Goal: Register for event/course

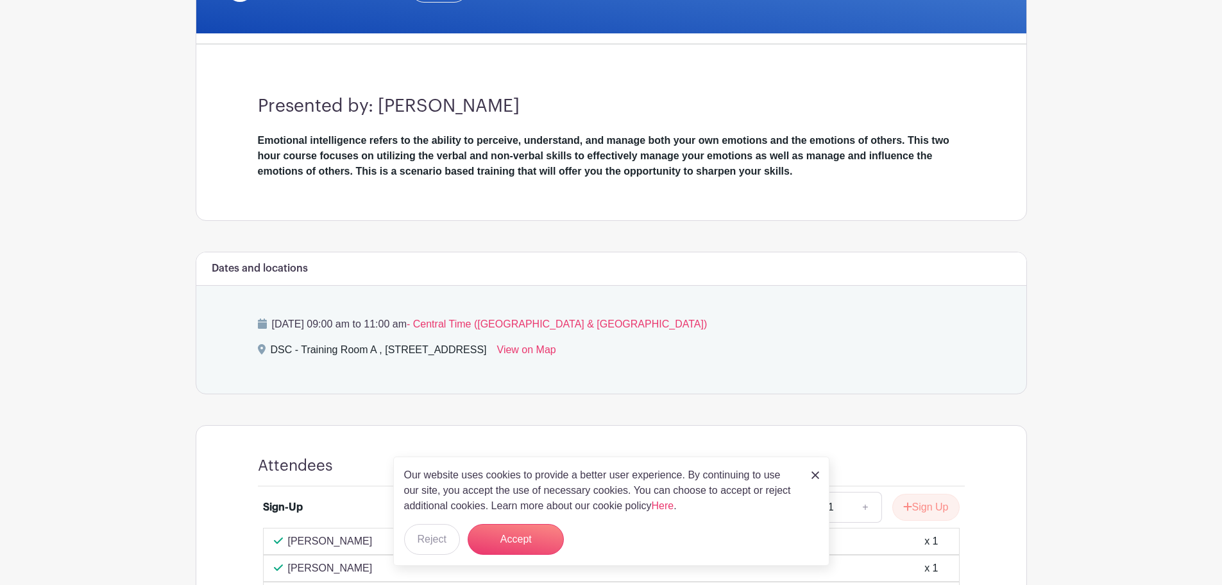
scroll to position [379, 0]
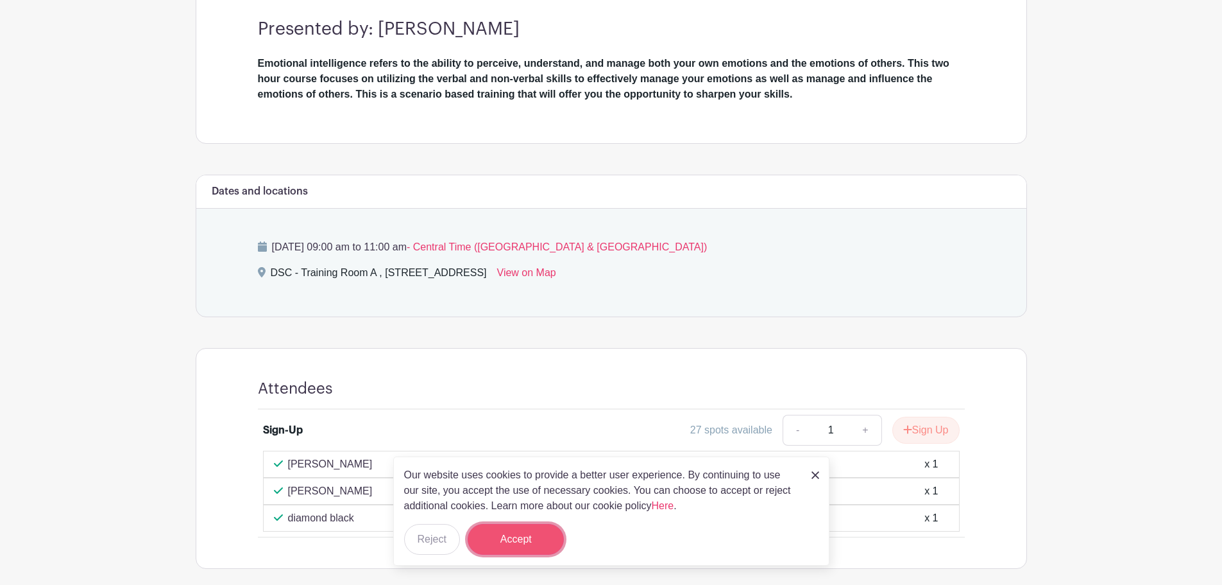
click at [520, 540] on button "Accept" at bounding box center [516, 539] width 96 height 31
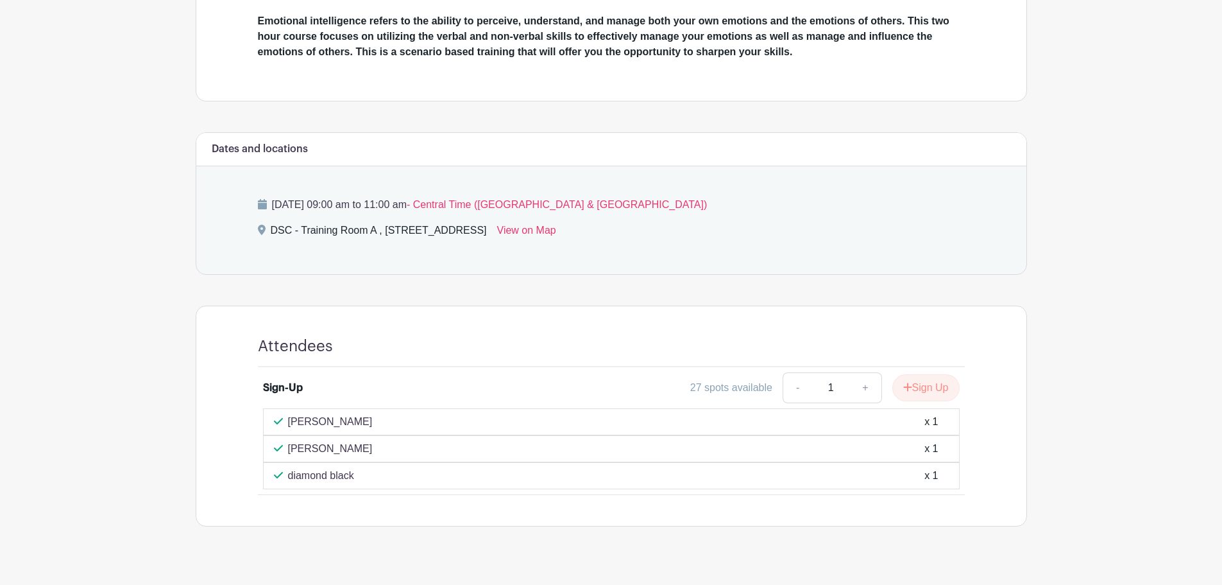
scroll to position [443, 0]
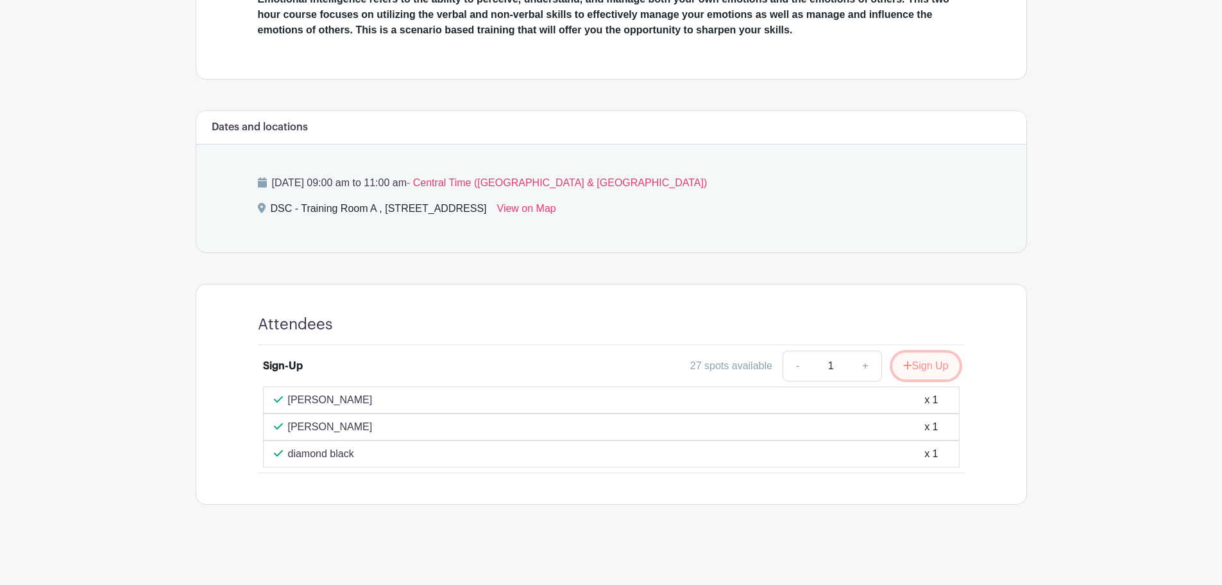
click at [950, 354] on button "Sign Up" at bounding box center [925, 365] width 67 height 27
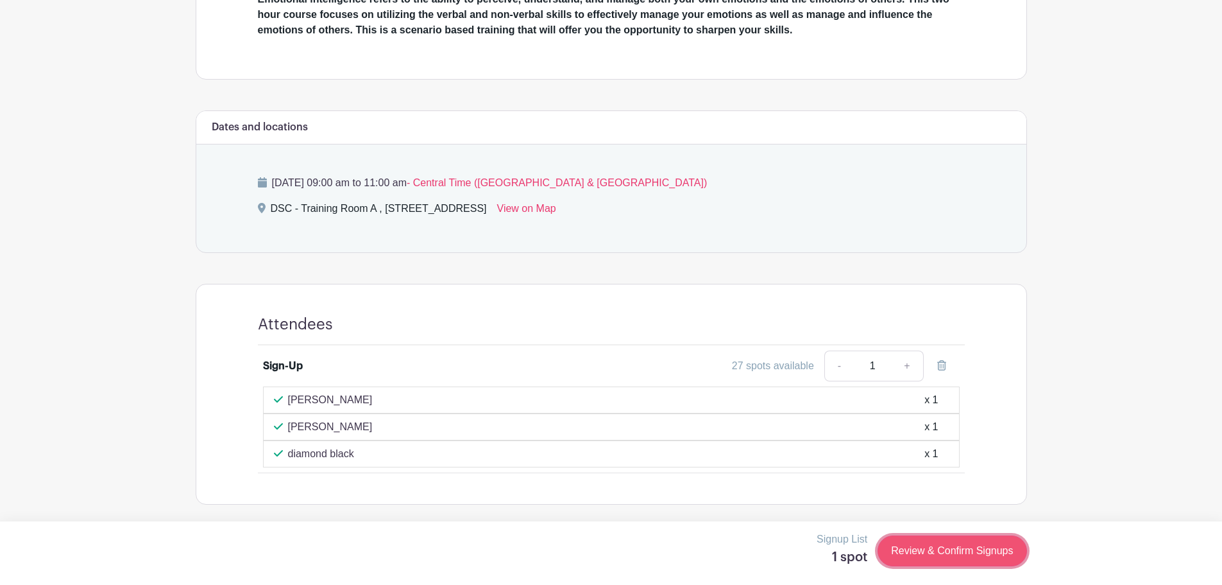
click at [979, 555] on link "Review & Confirm Signups" at bounding box center [952, 550] width 149 height 31
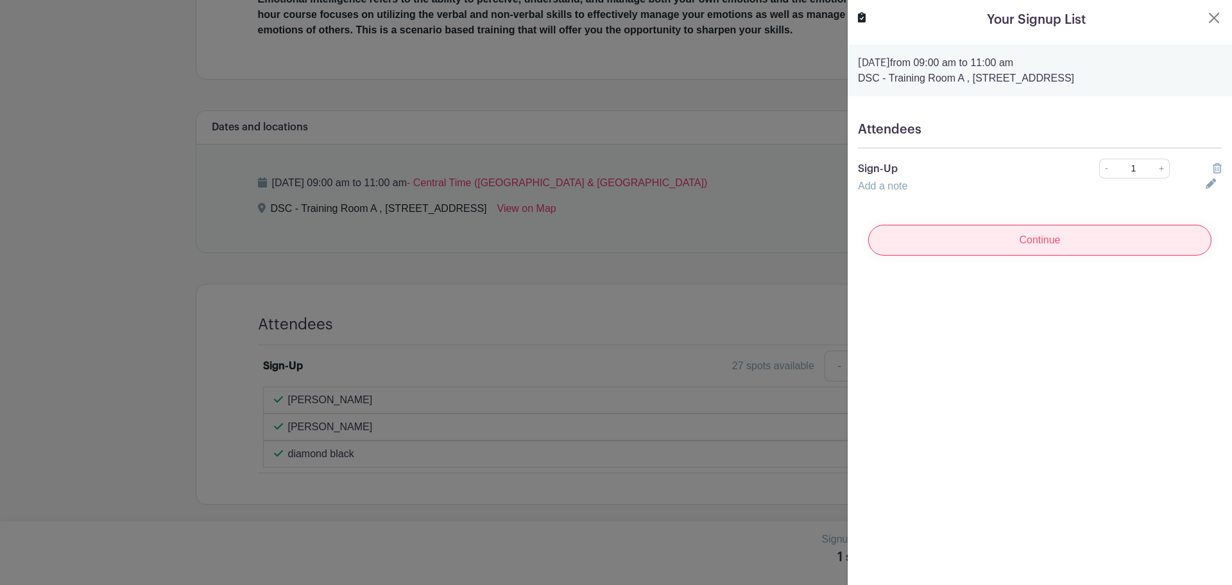
click at [1070, 244] on input "Continue" at bounding box center [1039, 240] width 343 height 31
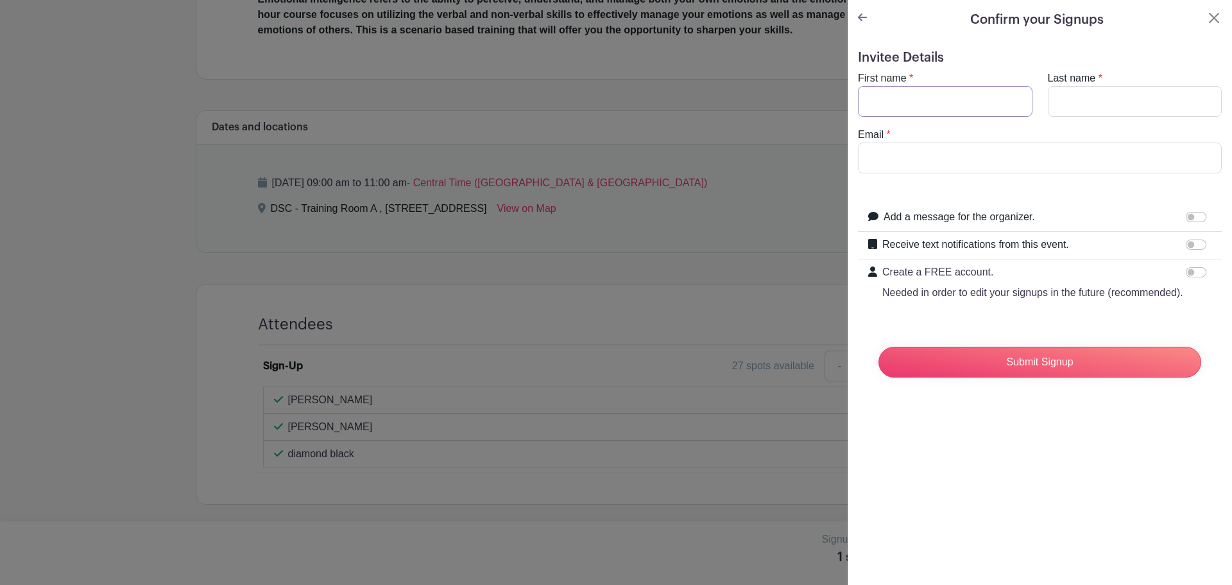
click at [959, 106] on input "First name" at bounding box center [945, 101] width 175 height 31
type input "[PERSON_NAME]"
click at [1048, 100] on input "Last name" at bounding box center [1135, 101] width 175 height 31
type input "[PERSON_NAME]"
click at [995, 144] on input "Email" at bounding box center [1040, 157] width 364 height 31
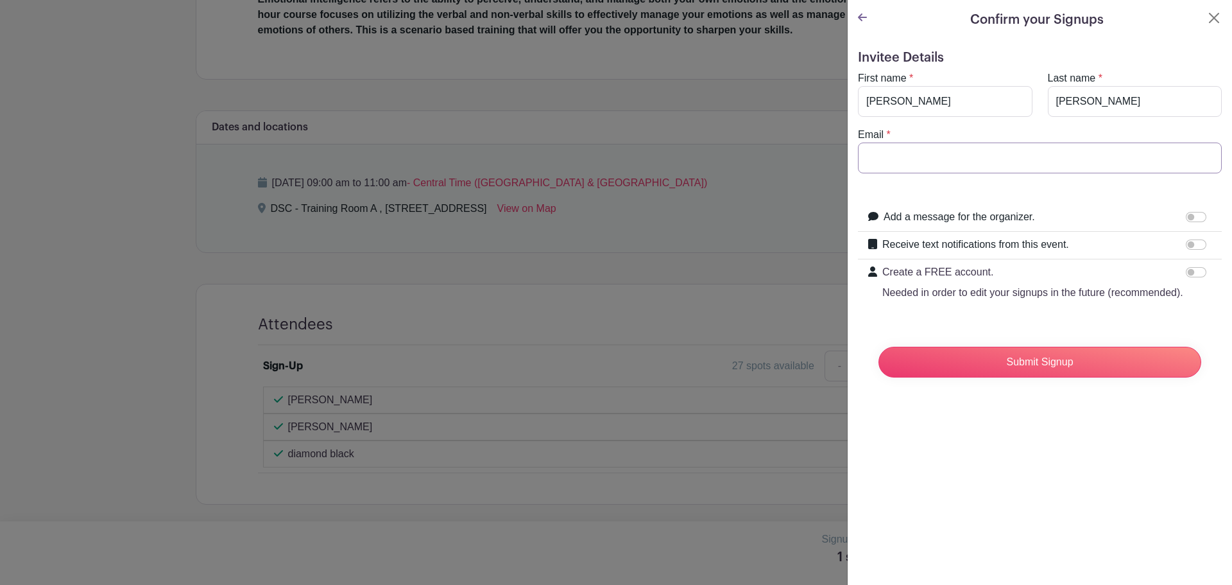
type input "[EMAIL_ADDRESS][DOMAIN_NAME]"
click at [1041, 377] on input "Submit Signup" at bounding box center [1039, 361] width 323 height 31
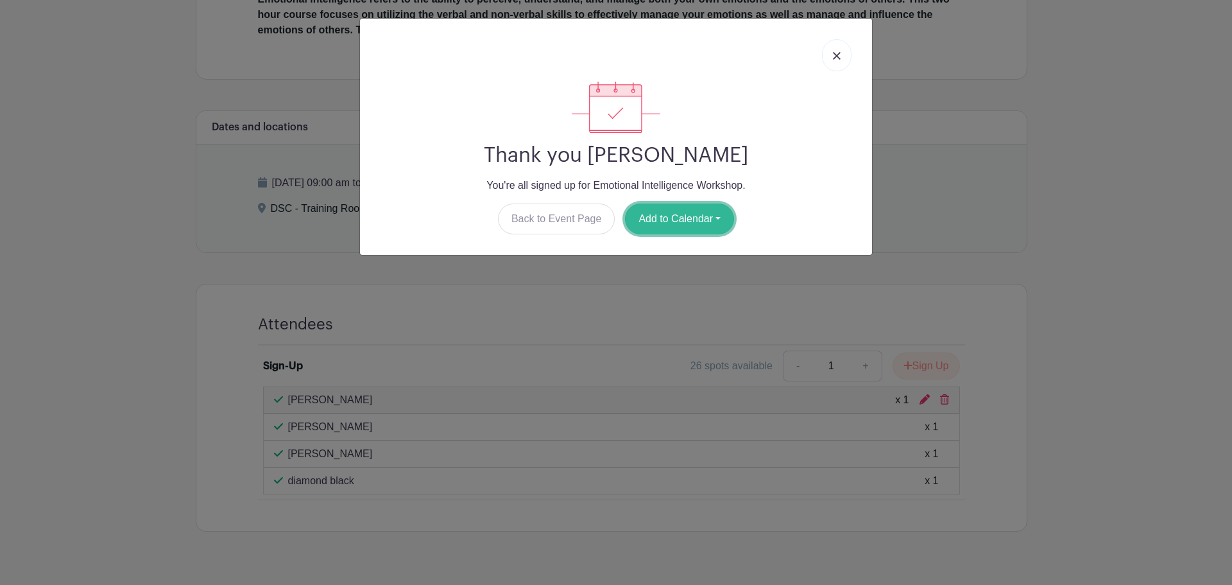
click at [653, 221] on button "Add to Calendar" at bounding box center [679, 218] width 109 height 31
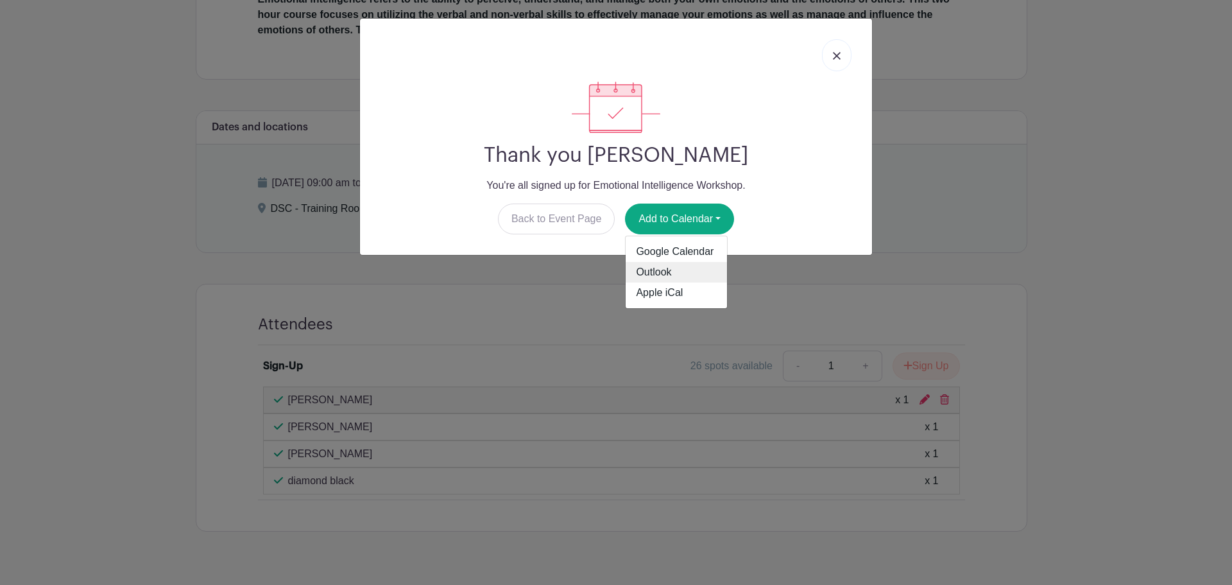
click at [696, 270] on link "Outlook" at bounding box center [676, 272] width 101 height 21
click at [848, 48] on link at bounding box center [837, 55] width 30 height 32
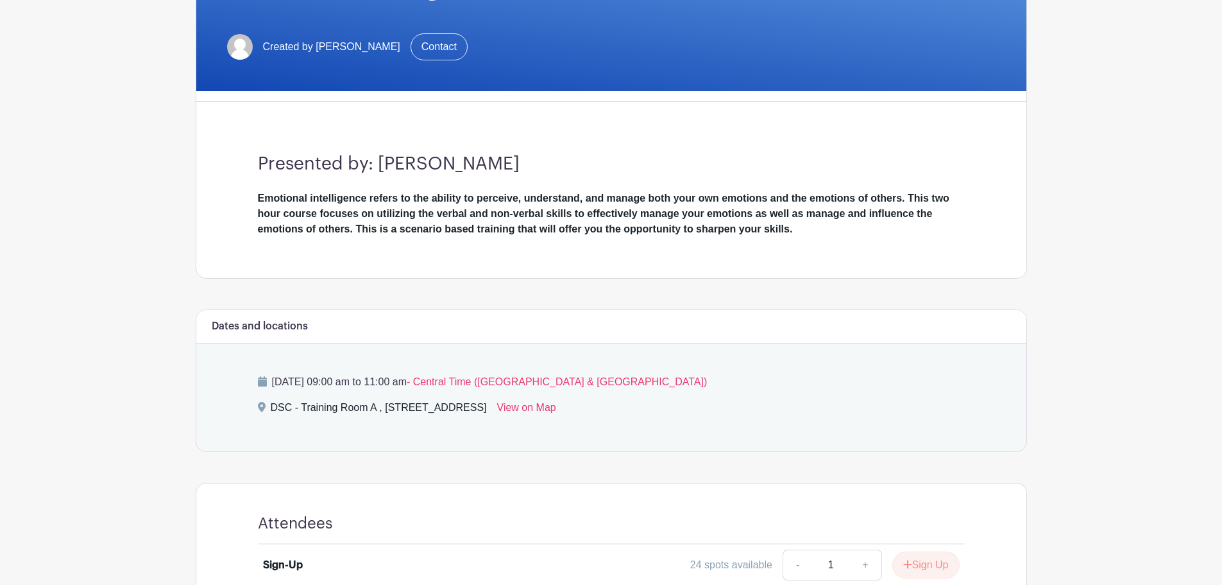
scroll to position [187, 0]
